Goal: Task Accomplishment & Management: Use online tool/utility

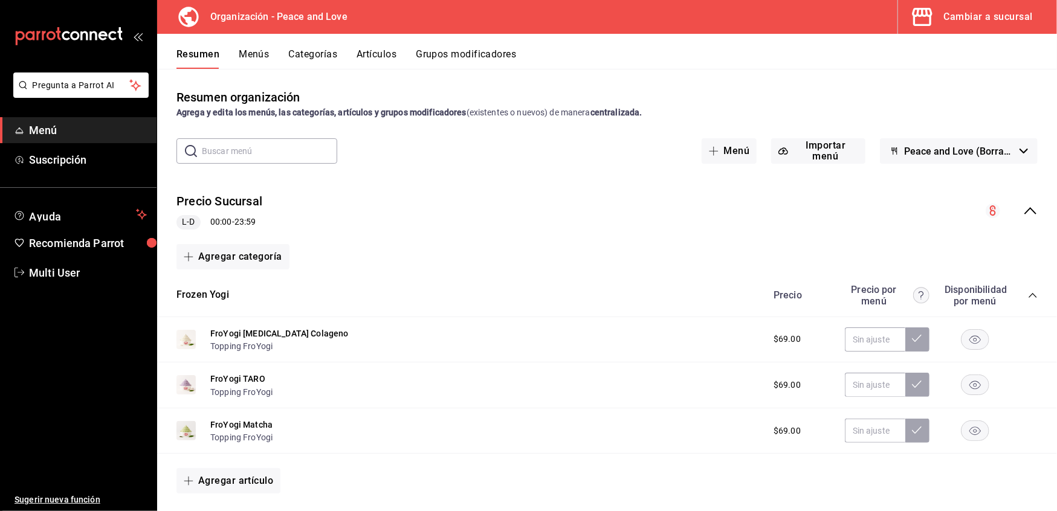
scroll to position [3649, 0]
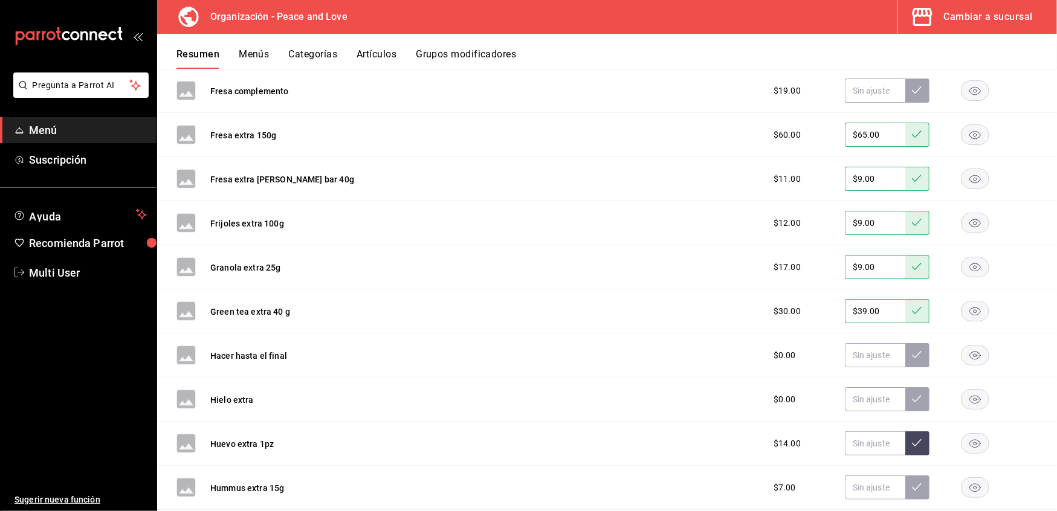
click at [58, 131] on span "Menú" at bounding box center [88, 130] width 118 height 16
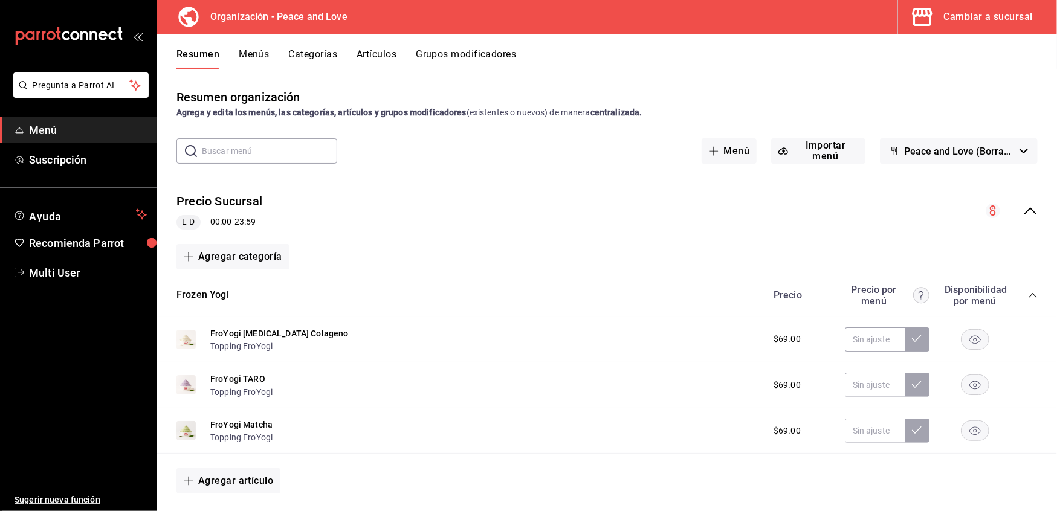
click at [50, 129] on span "Menú" at bounding box center [88, 130] width 118 height 16
click at [990, 15] on div "Cambiar a sucursal" at bounding box center [988, 16] width 89 height 17
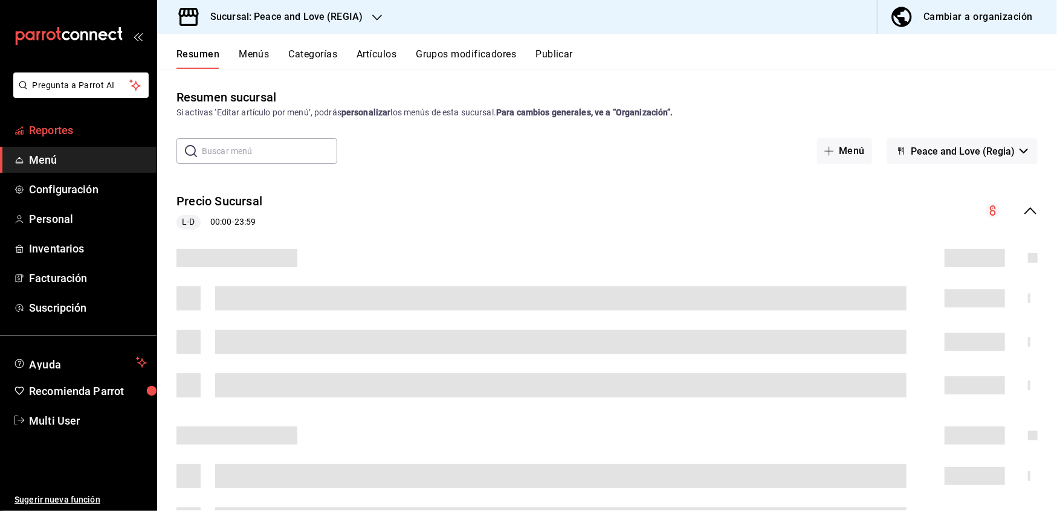
click at [68, 124] on span "Reportes" at bounding box center [88, 130] width 118 height 16
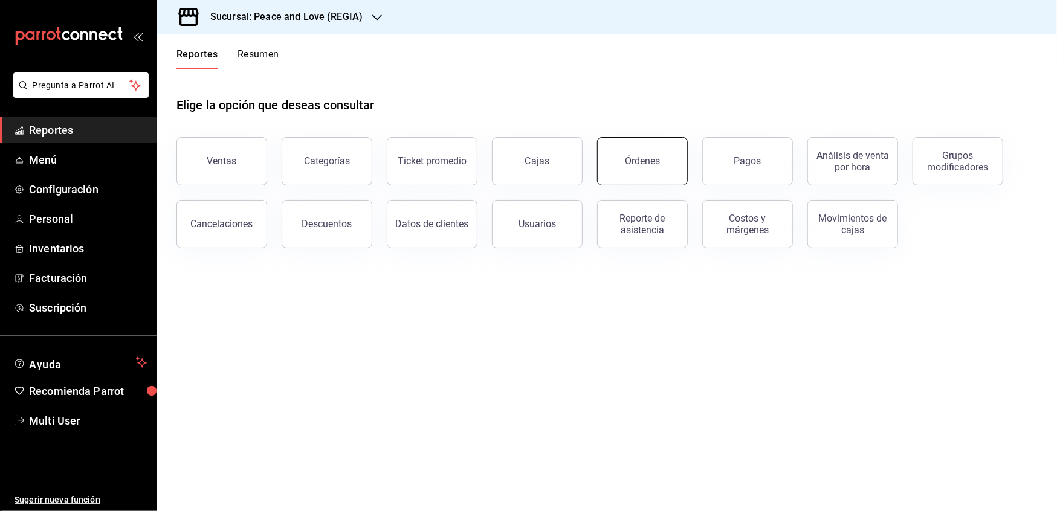
click at [641, 169] on button "Órdenes" at bounding box center [642, 161] width 91 height 48
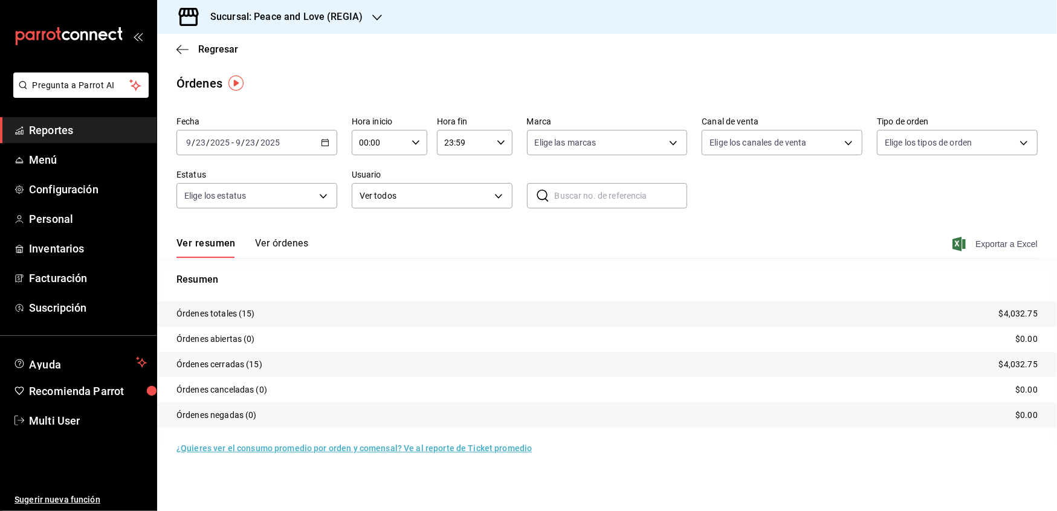
click at [999, 244] on span "Exportar a Excel" at bounding box center [996, 244] width 83 height 15
click at [325, 138] on icon "button" at bounding box center [325, 142] width 8 height 8
click at [230, 318] on span "Rango de fechas" at bounding box center [234, 315] width 94 height 13
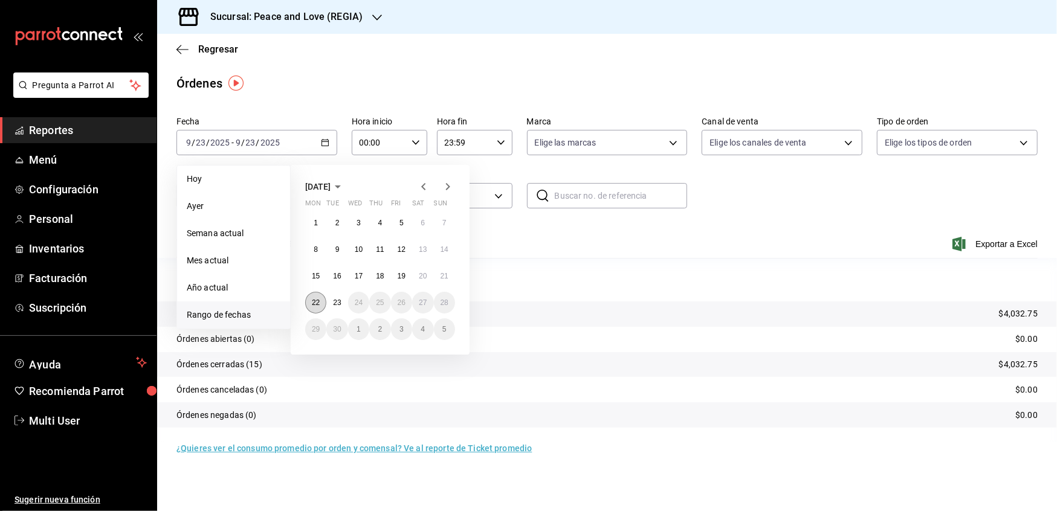
click at [313, 305] on abbr "22" at bounding box center [316, 303] width 8 height 8
click at [335, 303] on abbr "23" at bounding box center [337, 303] width 8 height 8
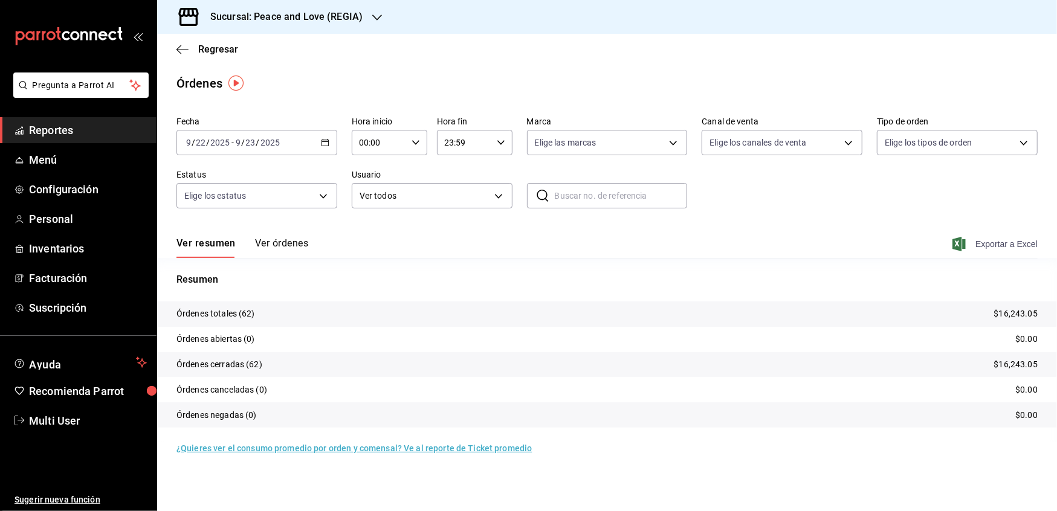
click at [1016, 248] on span "Exportar a Excel" at bounding box center [996, 244] width 83 height 15
click at [373, 16] on icon "button" at bounding box center [377, 18] width 10 height 10
click at [262, 52] on div "Peace and Love (MTY 2)" at bounding box center [248, 52] width 162 height 13
click at [1016, 245] on span "Exportar a Excel" at bounding box center [996, 244] width 83 height 15
